Goal: Task Accomplishment & Management: Manage account settings

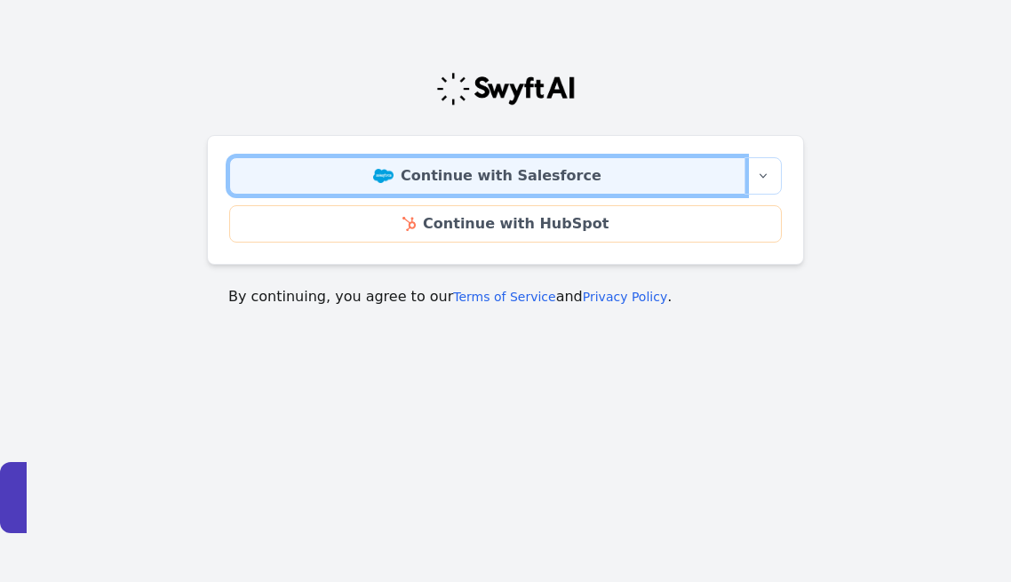
click at [519, 183] on link "Continue with Salesforce" at bounding box center [487, 175] width 516 height 37
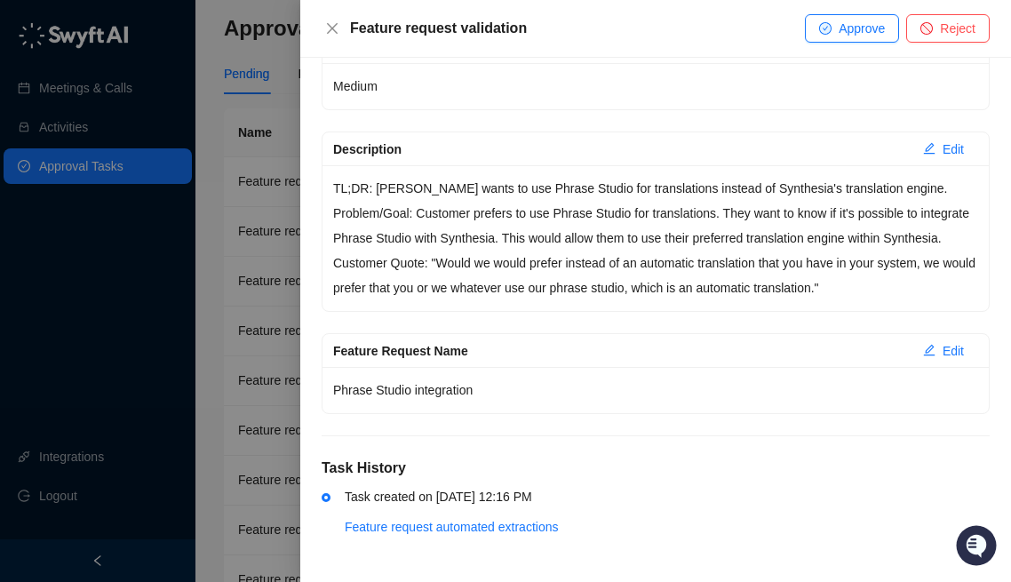
scroll to position [241, 0]
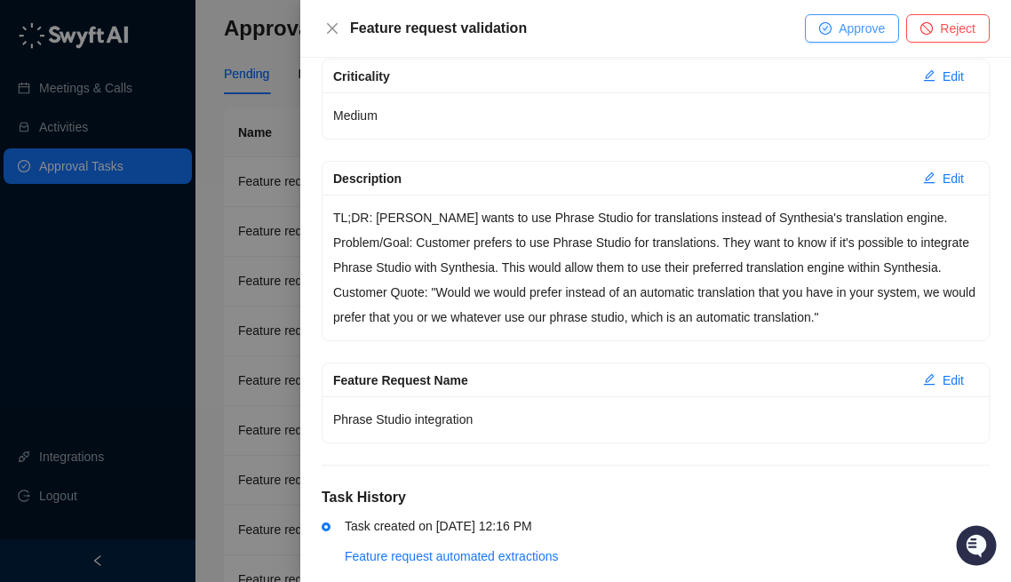
click at [841, 29] on span "Approve" at bounding box center [862, 29] width 46 height 20
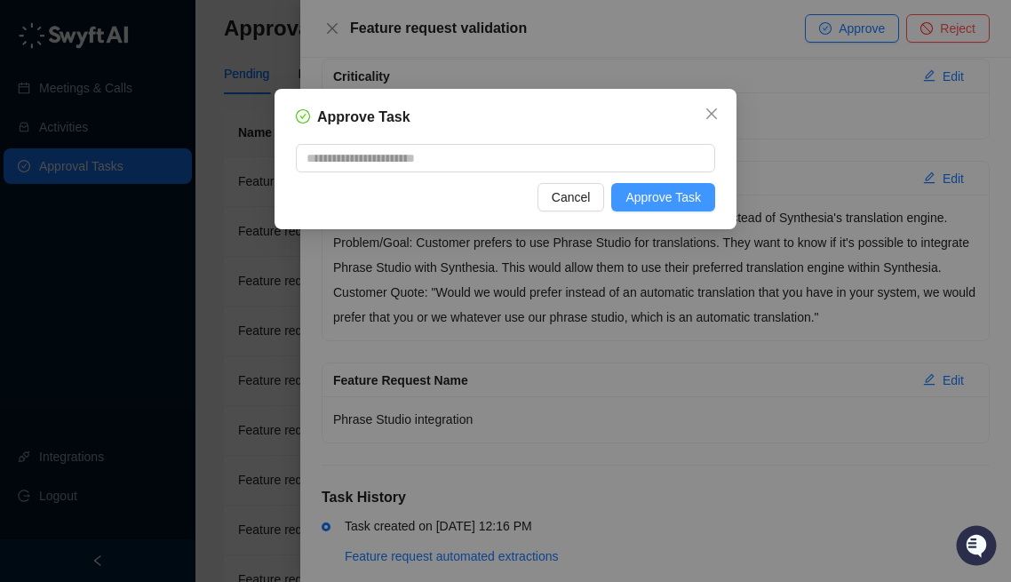
click at [667, 201] on span "Approve Task" at bounding box center [664, 198] width 76 height 20
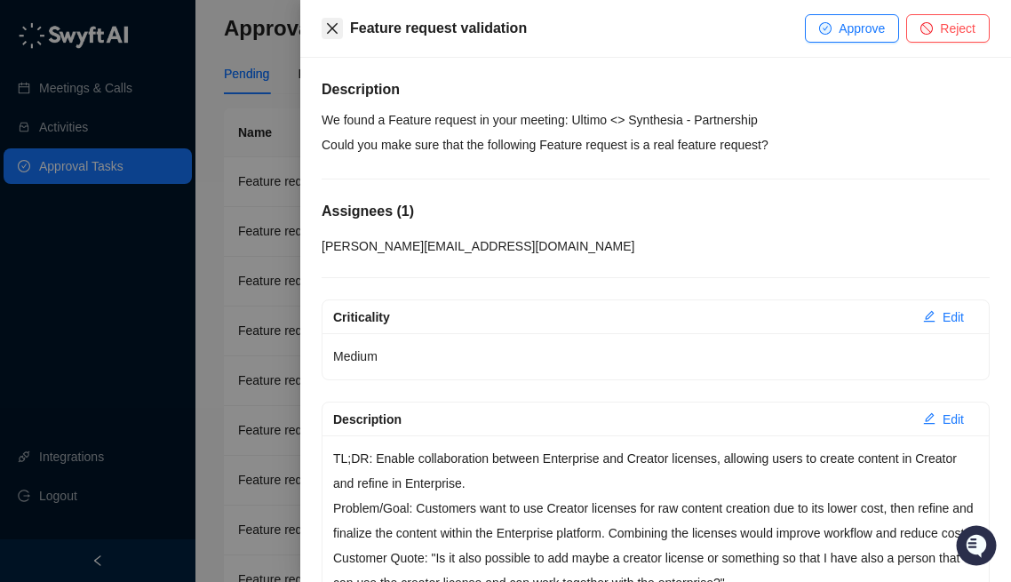
click at [332, 28] on icon "close" at bounding box center [332, 28] width 11 height 11
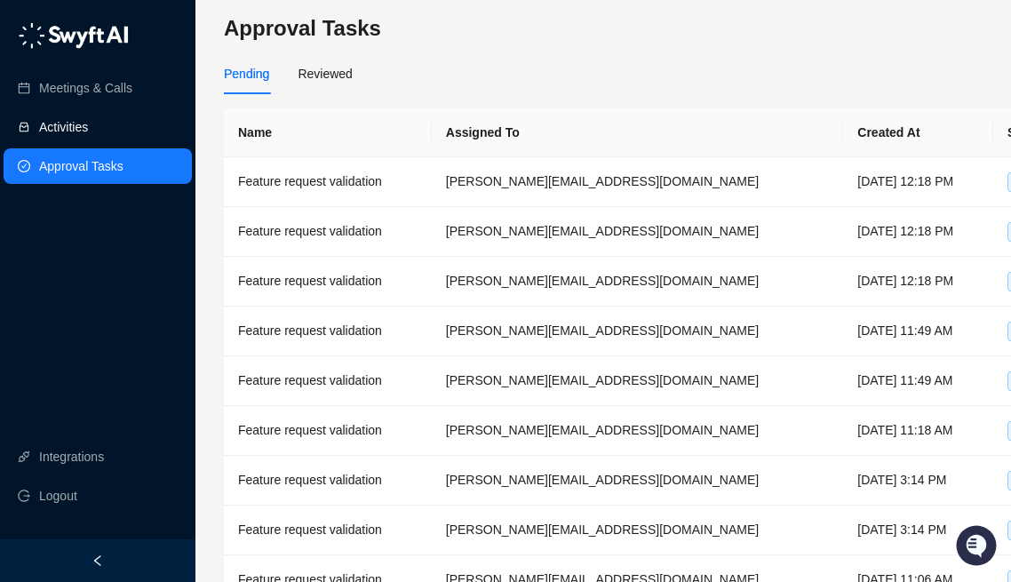
click at [88, 128] on link "Activities" at bounding box center [63, 127] width 49 height 36
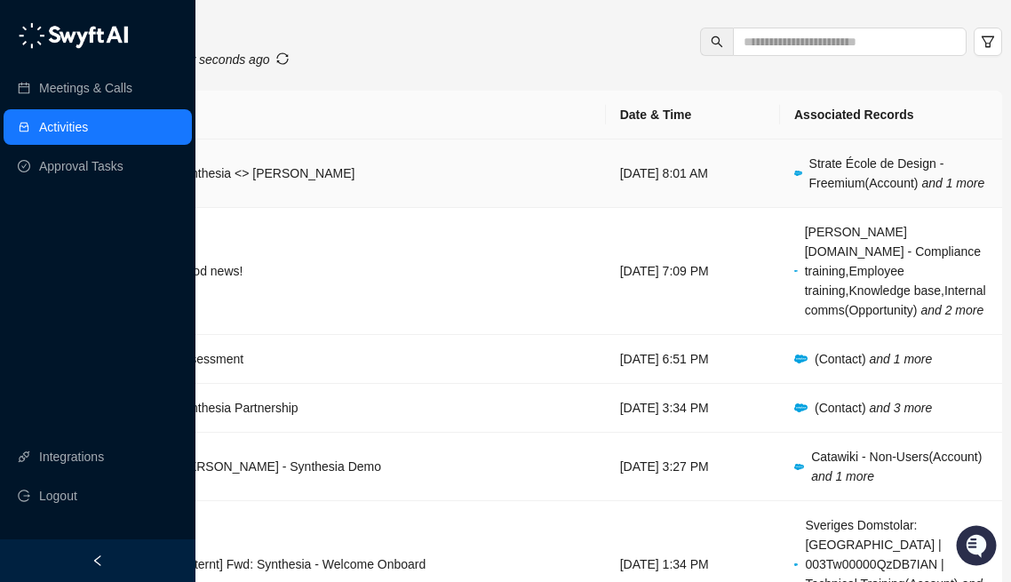
scroll to position [0, 144]
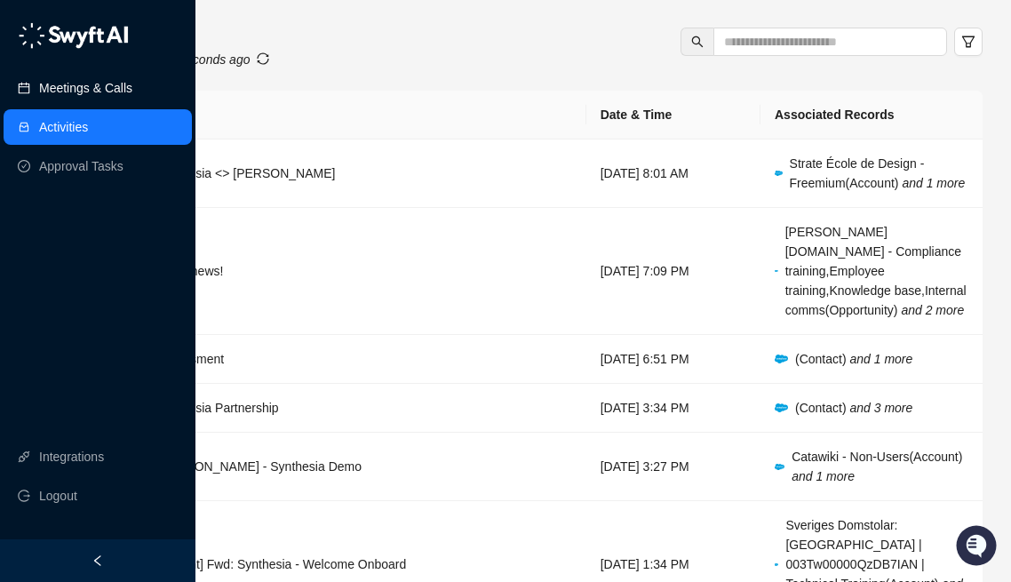
click at [113, 79] on link "Meetings & Calls" at bounding box center [85, 88] width 93 height 36
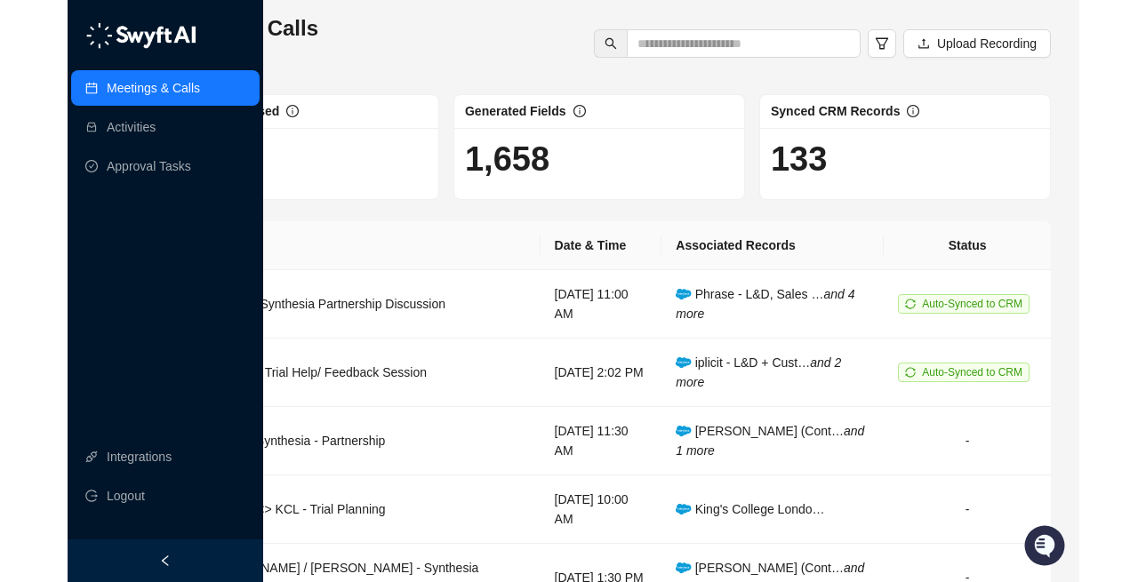
scroll to position [0, 10]
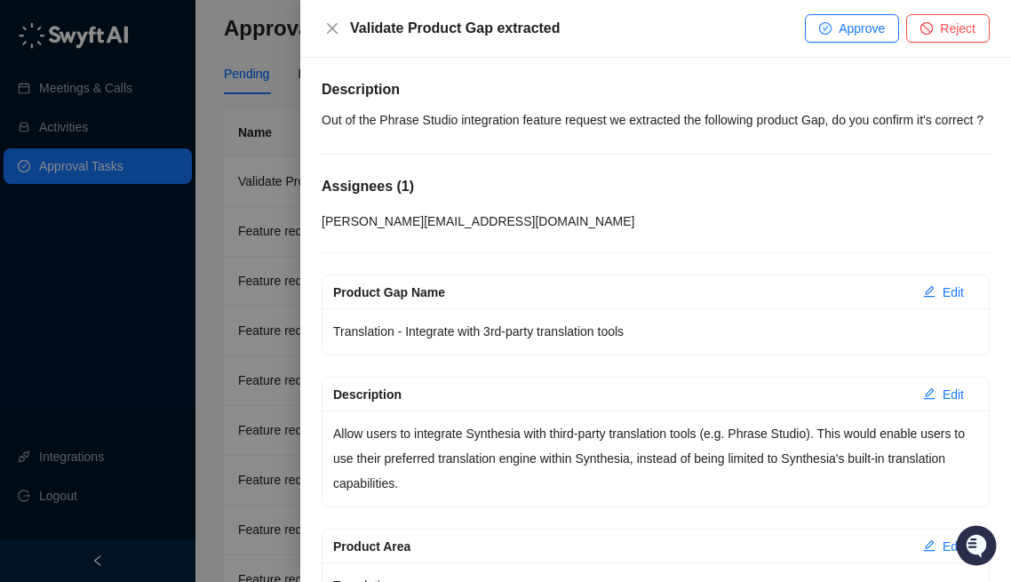
click at [829, 44] on div "Validate Product Gap extracted Approve Reject" at bounding box center [655, 29] width 711 height 58
click at [826, 29] on icon "check-circle" at bounding box center [825, 28] width 11 height 11
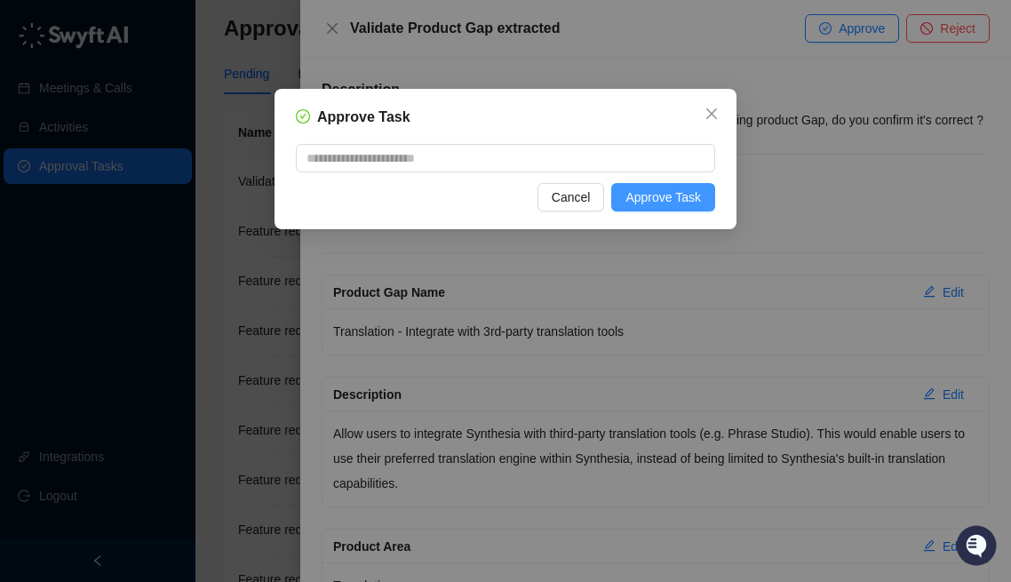
click at [671, 204] on span "Approve Task" at bounding box center [664, 198] width 76 height 20
